Goal: Information Seeking & Learning: Understand process/instructions

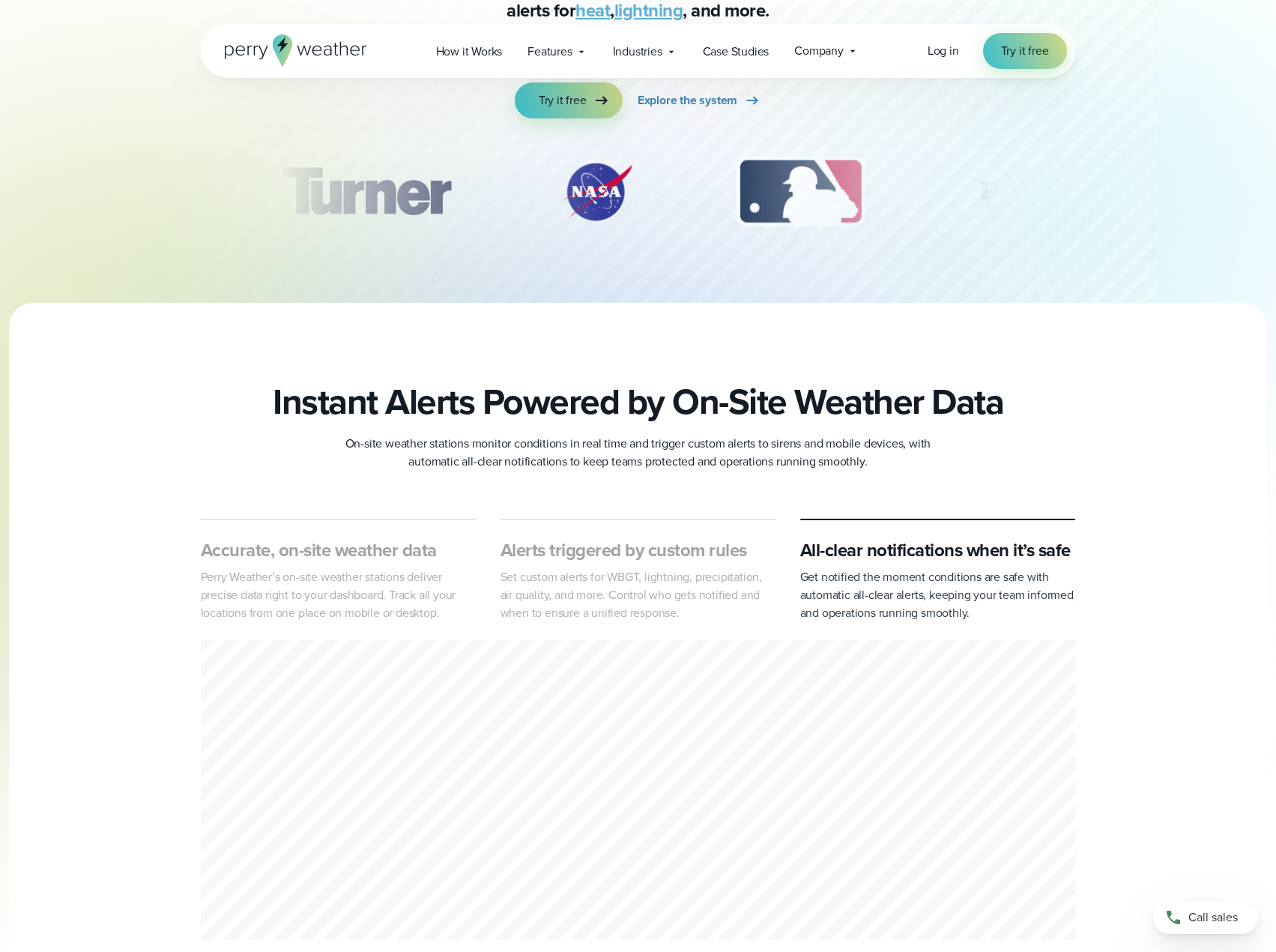
scroll to position [450, 0]
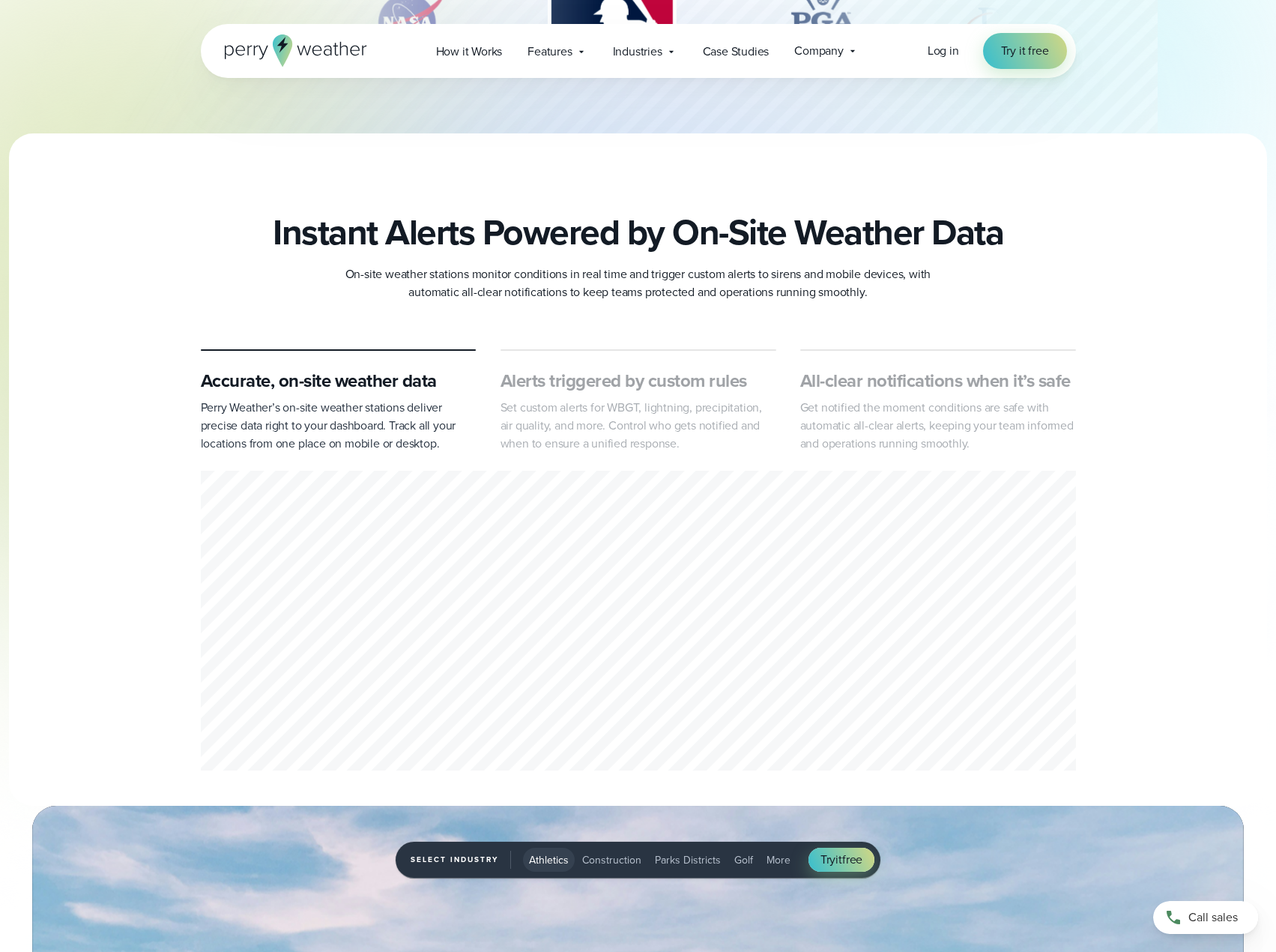
click at [465, 68] on div "Open Menu Log in Try it free How it Works" at bounding box center [638, 50] width 875 height 54
click at [465, 59] on span "How it Works" at bounding box center [469, 51] width 66 height 18
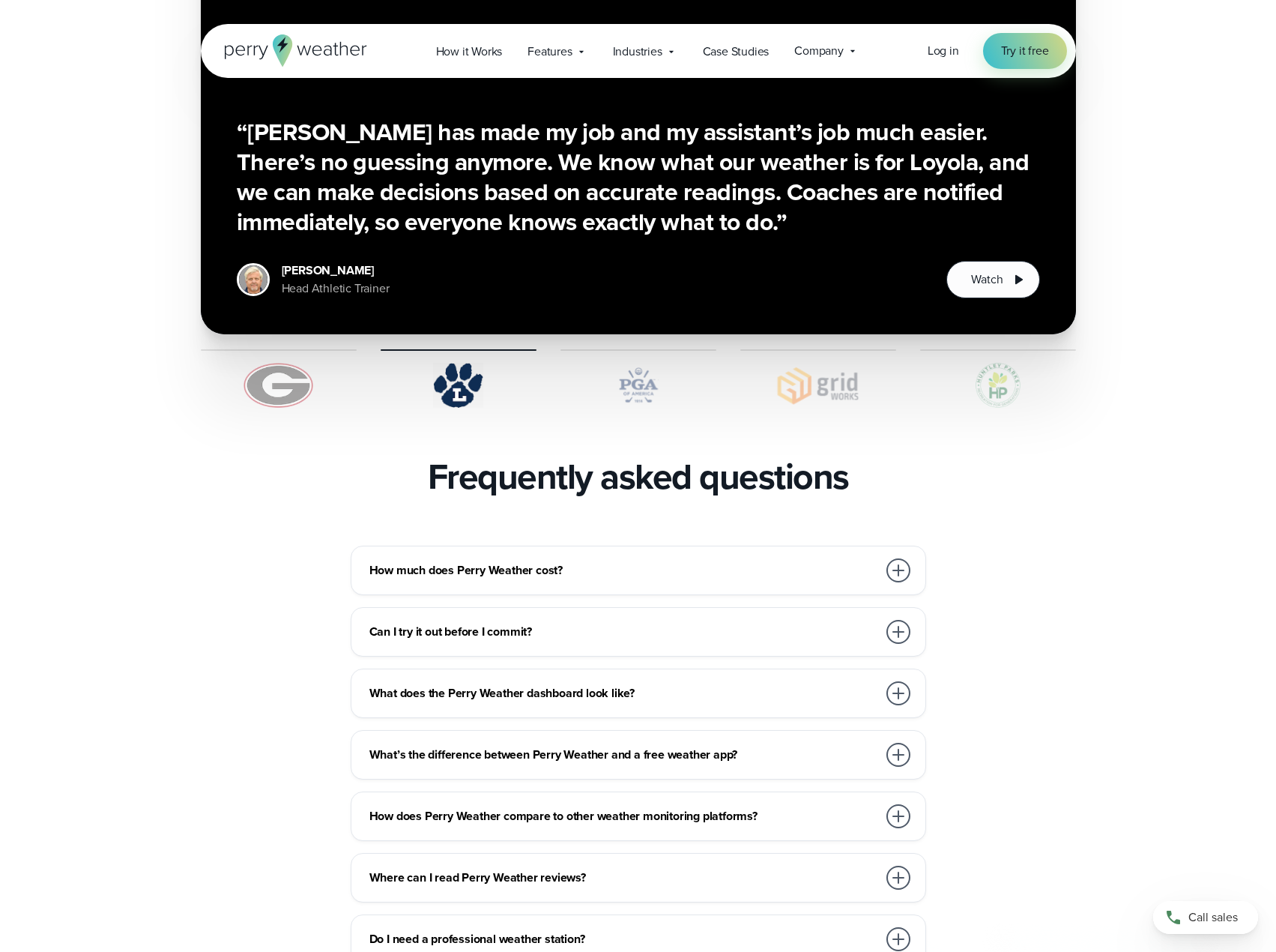
scroll to position [2922, 0]
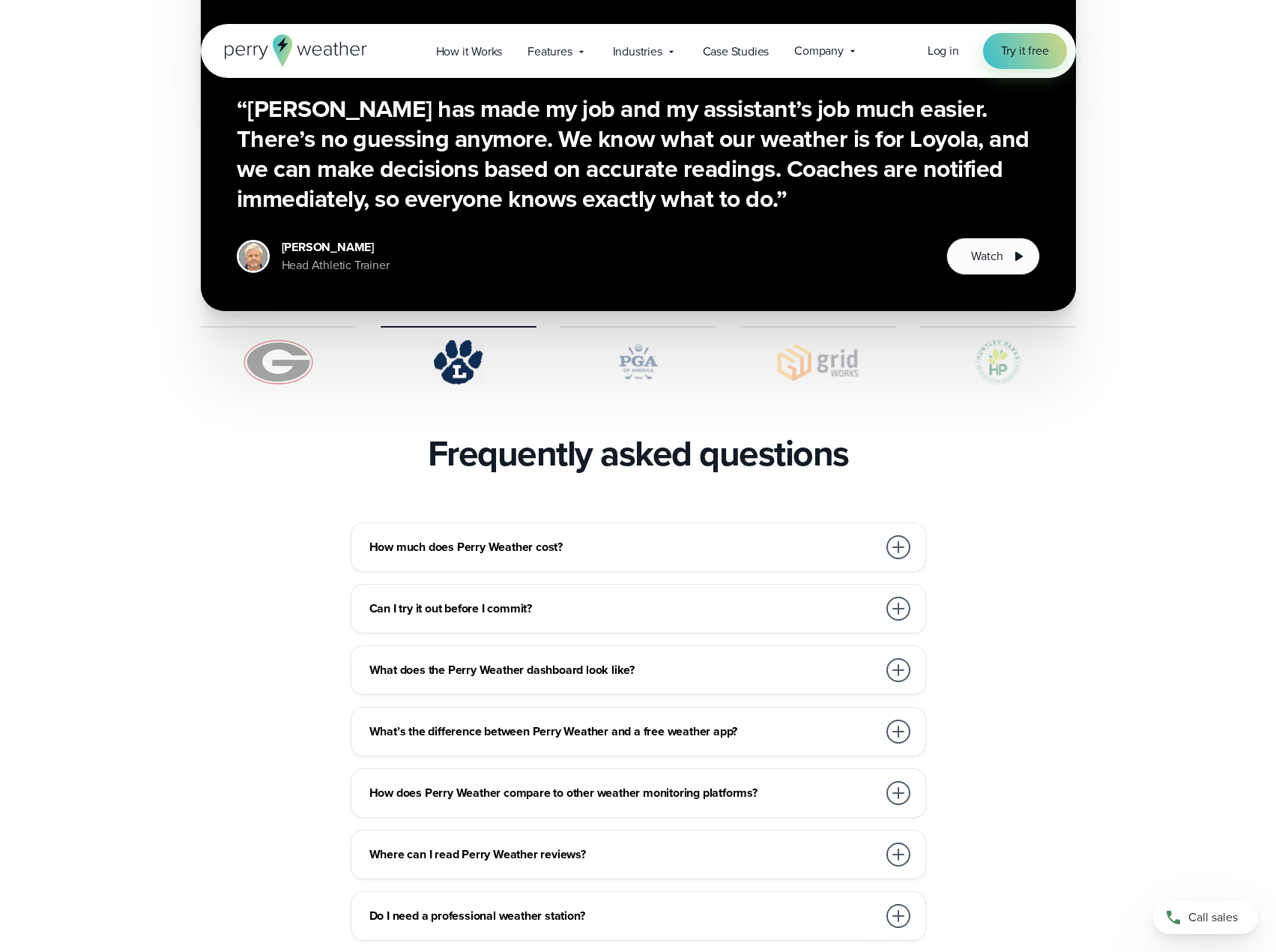
click at [902, 535] on div at bounding box center [898, 547] width 24 height 24
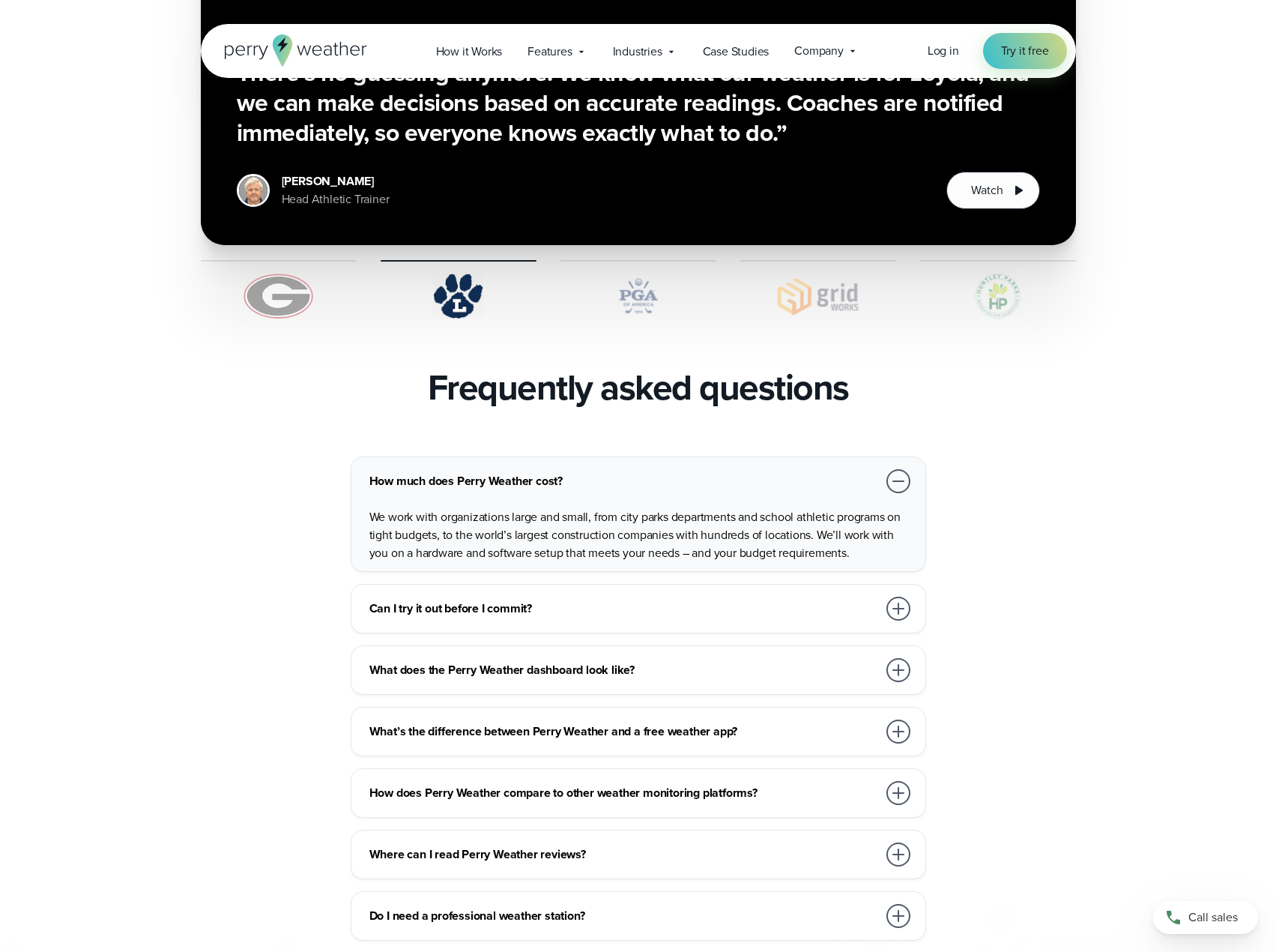
scroll to position [3072, 0]
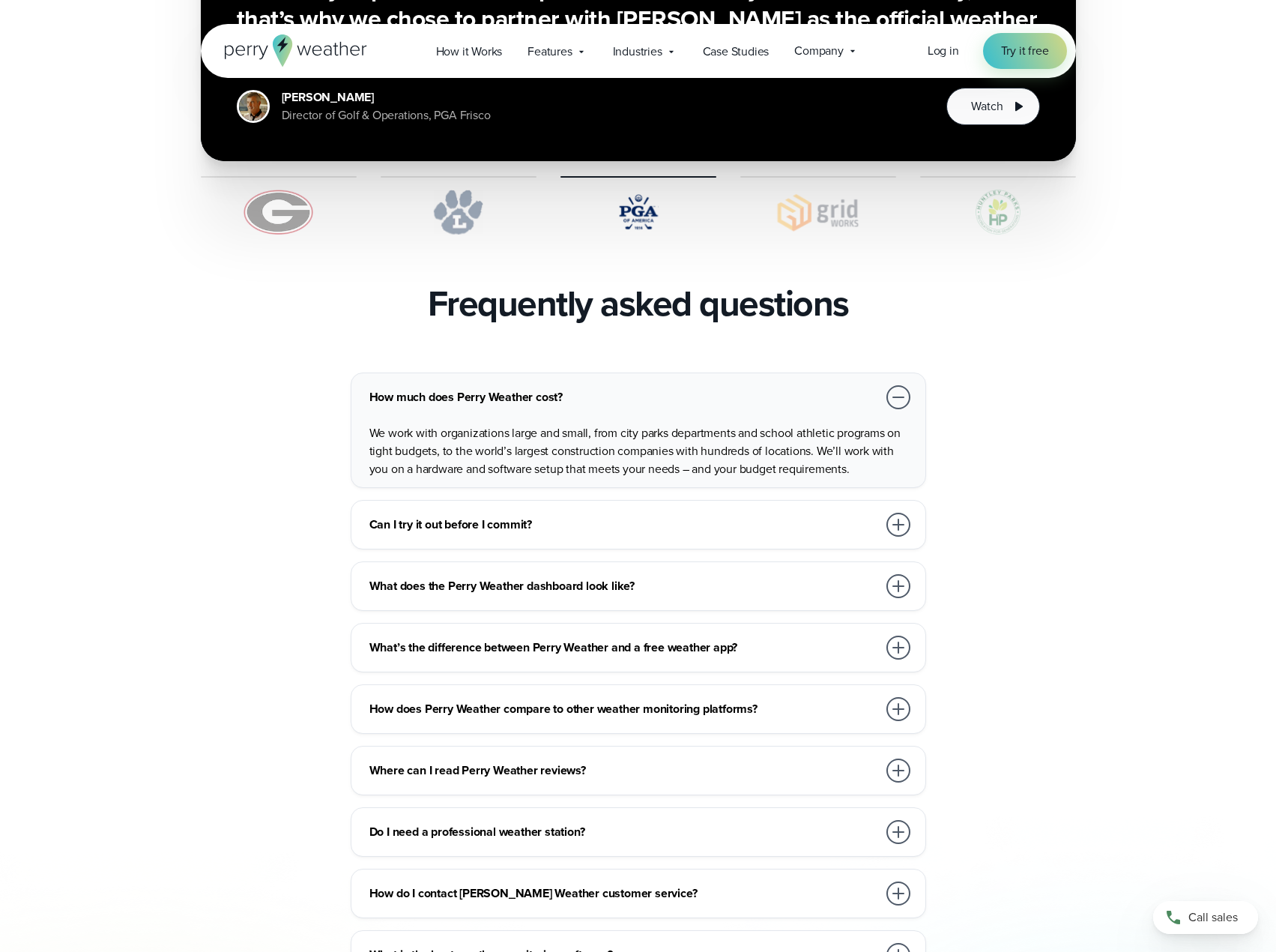
click at [892, 512] on div at bounding box center [898, 524] width 24 height 24
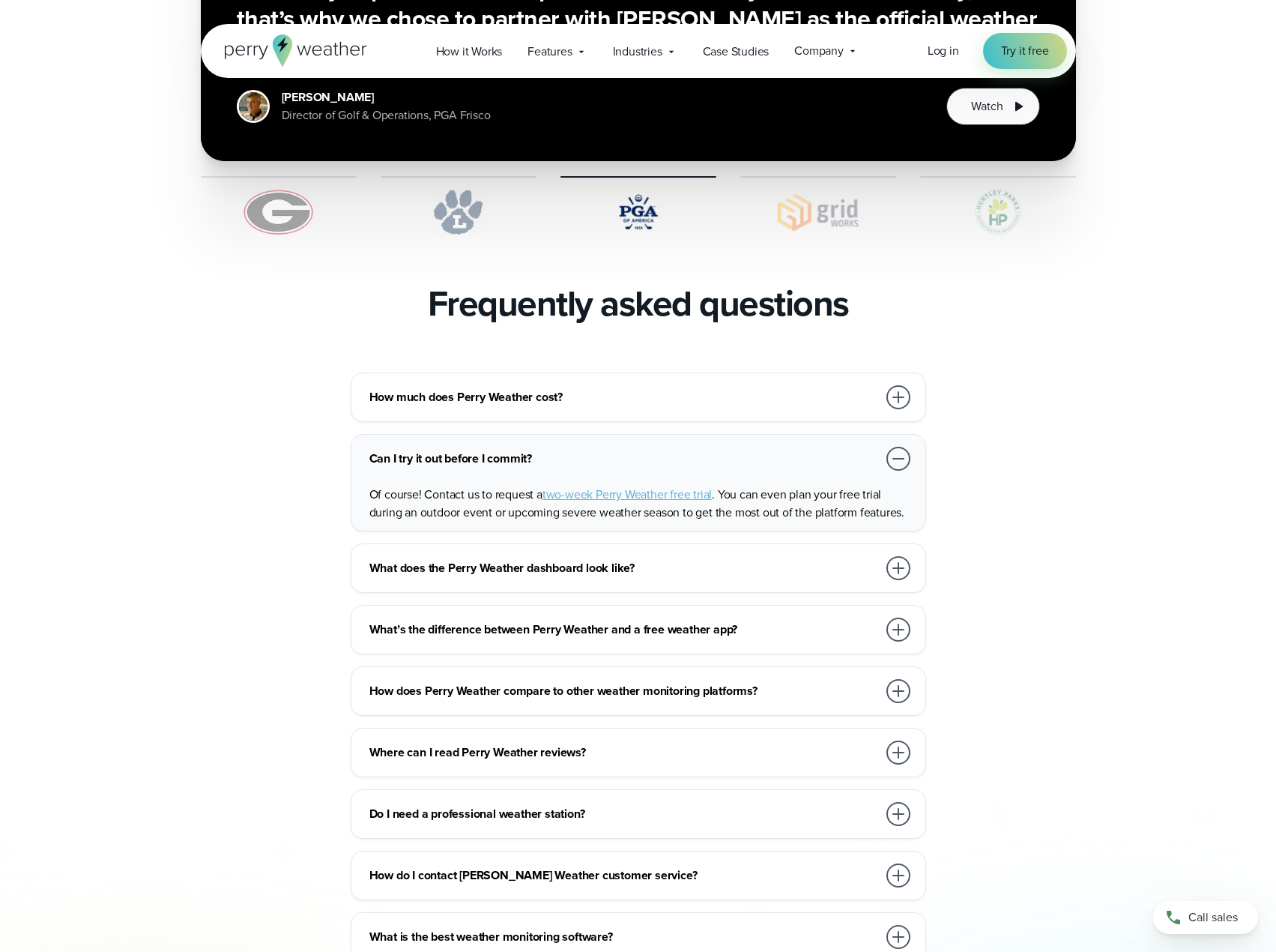
scroll to position [3111, 0]
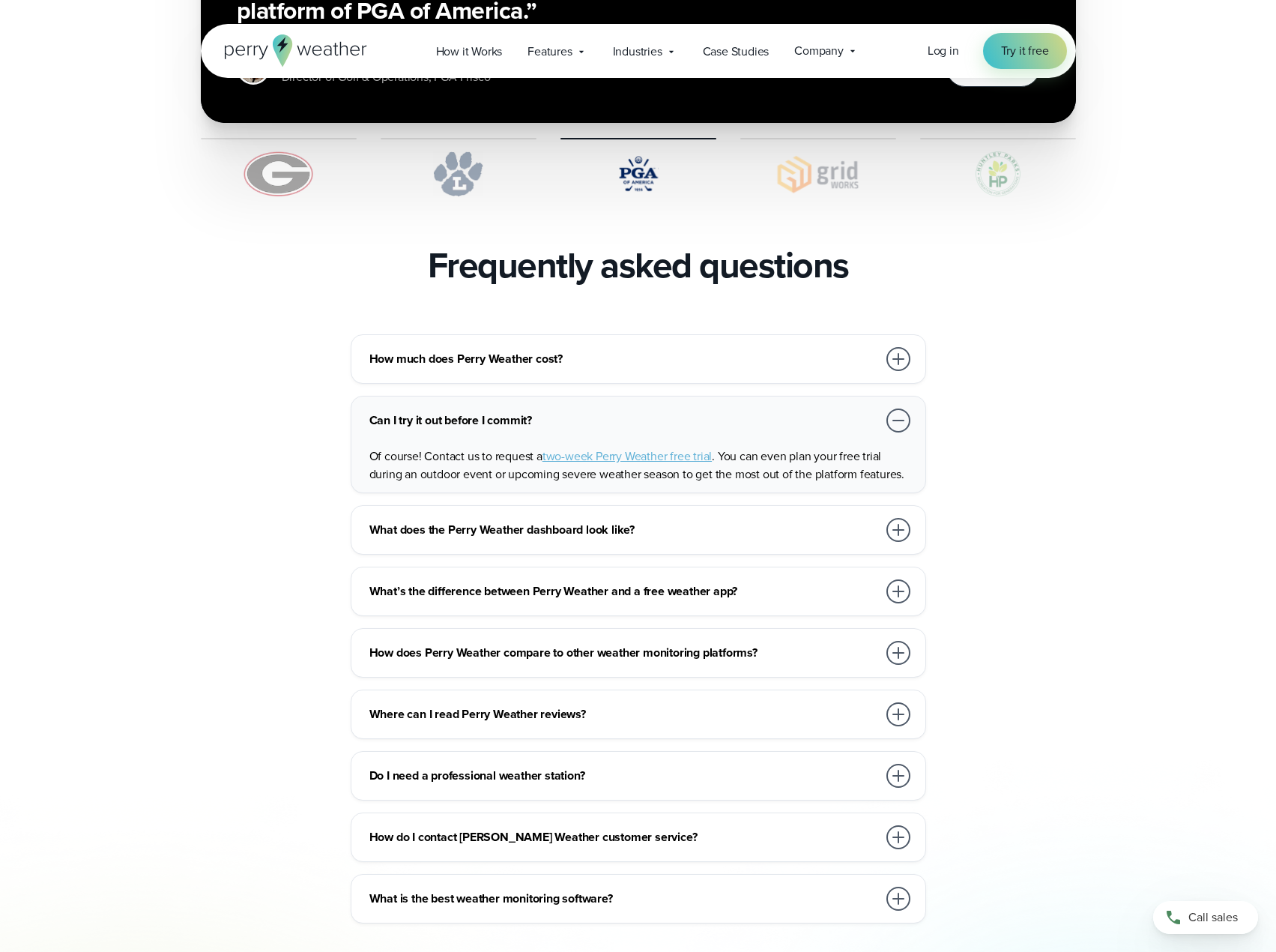
click at [900, 518] on div at bounding box center [898, 530] width 24 height 24
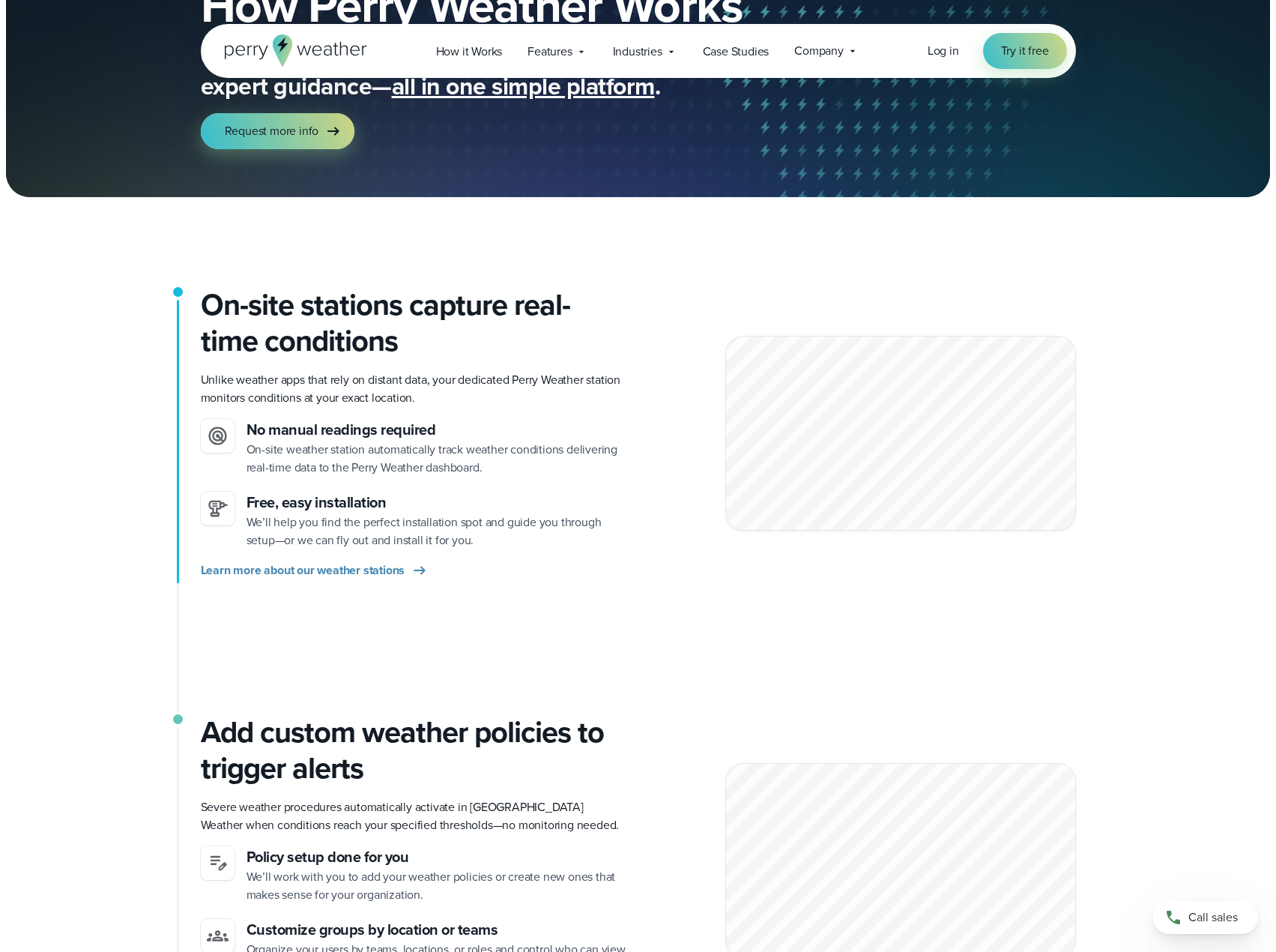
scroll to position [150, 0]
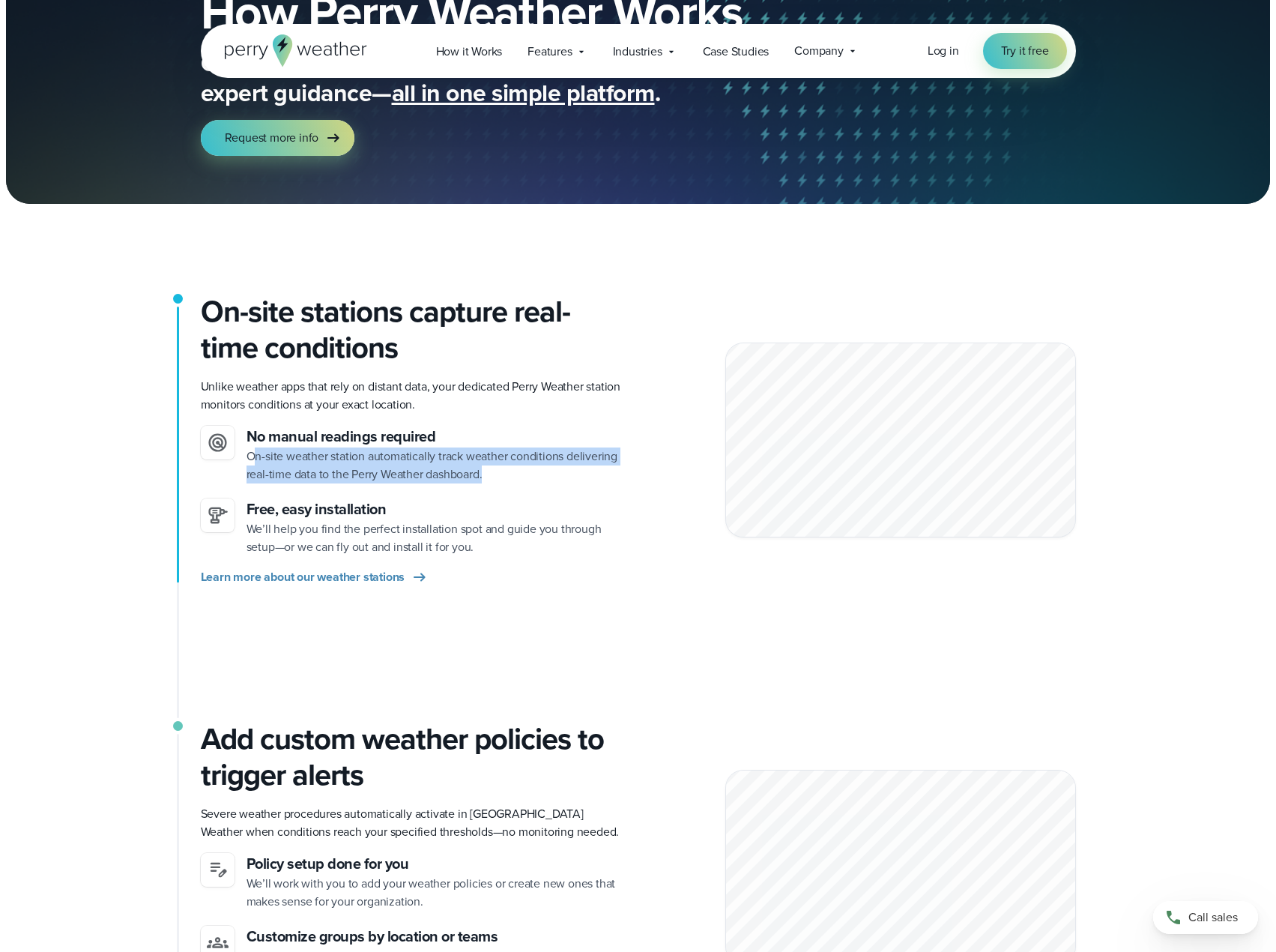
drag, startPoint x: 252, startPoint y: 451, endPoint x: 500, endPoint y: 488, distance: 250.7
click at [500, 488] on ul "No manual readings required On-site weather station automatically track weather…" at bounding box center [413, 491] width 425 height 131
drag, startPoint x: 498, startPoint y: 472, endPoint x: 241, endPoint y: 451, distance: 257.9
click at [241, 451] on li "No manual readings required On-site weather station automatically track weather…" at bounding box center [413, 454] width 425 height 58
